Goal: Task Accomplishment & Management: Complete application form

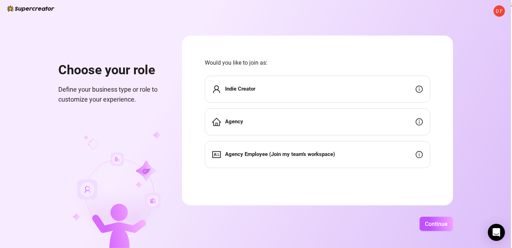
click at [352, 90] on div "Indie Creator" at bounding box center [317, 89] width 225 height 27
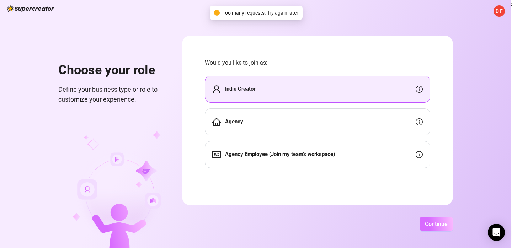
click at [431, 217] on button "Continue" at bounding box center [436, 224] width 33 height 14
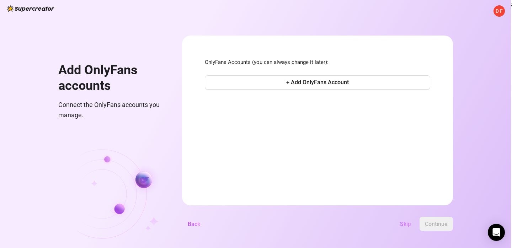
click at [404, 227] on span "Skip" at bounding box center [405, 224] width 11 height 7
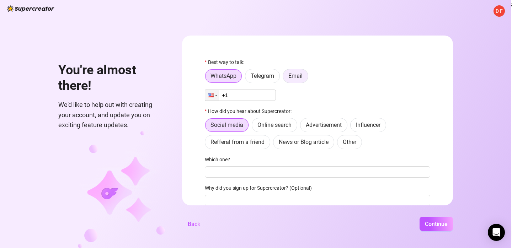
click at [297, 71] on label "Email" at bounding box center [296, 76] width 26 height 14
click at [285, 78] on input "Email" at bounding box center [285, 78] width 0 height 0
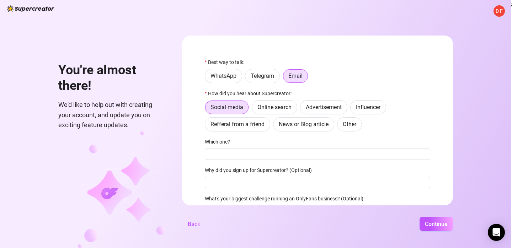
click at [338, 122] on div "Social media Online search Advertisement Influencer Refferal from a friend News…" at bounding box center [317, 115] width 225 height 31
click at [346, 128] on span "Other" at bounding box center [350, 124] width 14 height 7
click at [339, 126] on input "Other" at bounding box center [339, 126] width 0 height 0
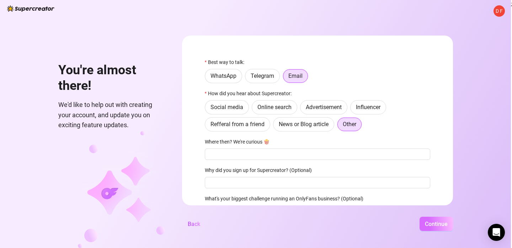
click at [432, 217] on button "Continue" at bounding box center [436, 224] width 33 height 14
